Goal: Entertainment & Leisure: Consume media (video, audio)

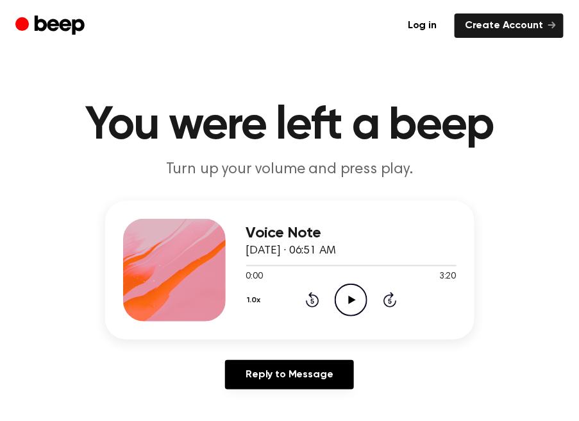
click at [341, 301] on icon "Play Audio" at bounding box center [351, 299] width 33 height 33
click at [348, 296] on icon "Play Audio" at bounding box center [351, 299] width 33 height 33
click at [340, 296] on icon "Play Audio" at bounding box center [351, 299] width 33 height 33
click at [360, 297] on icon "Pause Audio" at bounding box center [351, 299] width 33 height 33
